Goal: Information Seeking & Learning: Check status

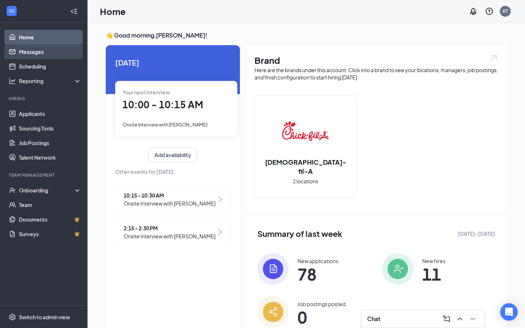
click at [67, 53] on link "Messages" at bounding box center [50, 52] width 62 height 15
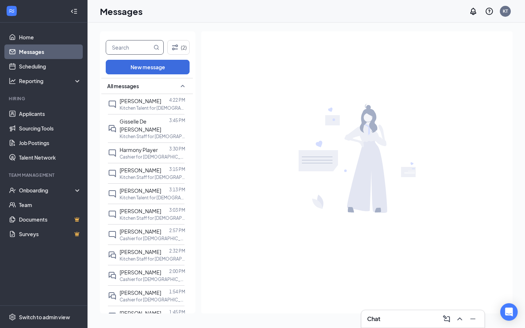
click at [138, 45] on input "text" at bounding box center [129, 47] width 46 height 14
type input "[PERSON_NAME]"
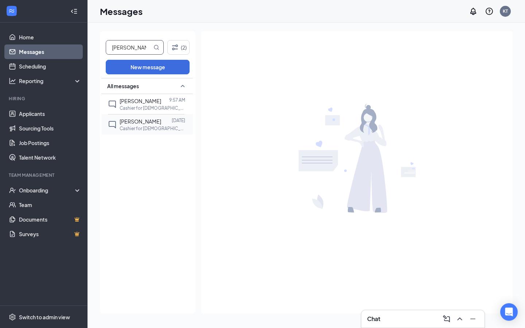
click at [137, 118] on span "[PERSON_NAME]" at bounding box center [141, 121] width 42 height 7
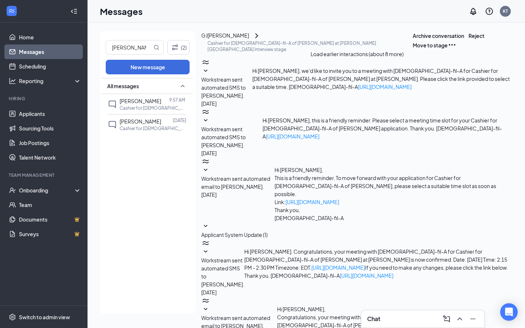
scroll to position [118, 0]
